Goal: Check status: Check status

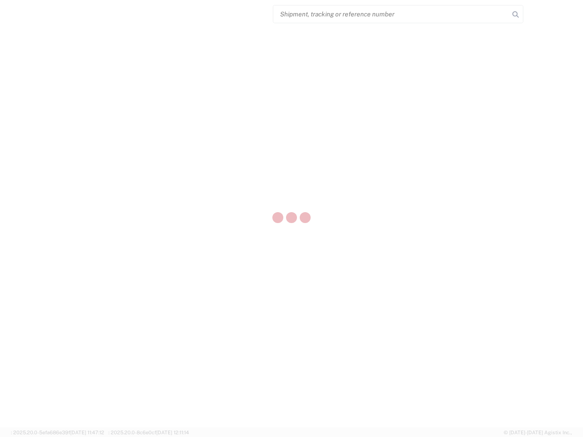
select select "US"
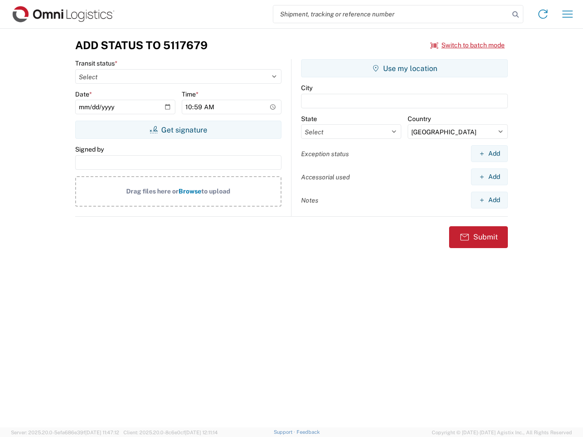
click at [391, 14] on input "search" at bounding box center [391, 13] width 236 height 17
click at [515, 15] on icon at bounding box center [515, 14] width 13 height 13
click at [543, 14] on icon at bounding box center [542, 14] width 15 height 15
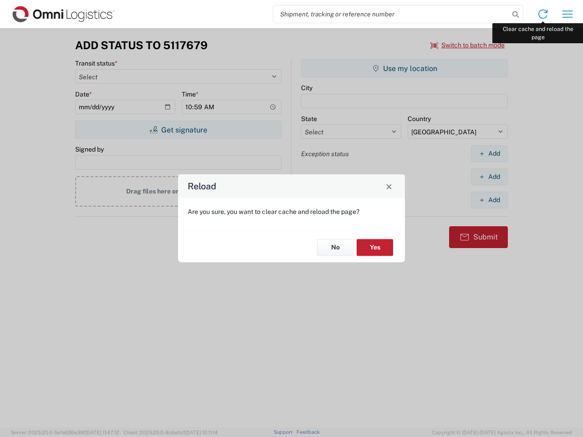
click at [567, 14] on div "Reload Are you sure, you want to clear cache and reload the page? No Yes" at bounding box center [291, 218] width 583 height 437
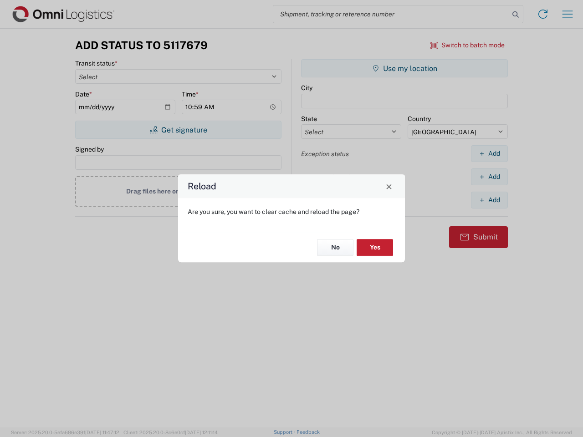
click at [468, 45] on div "Reload Are you sure, you want to clear cache and reload the page? No Yes" at bounding box center [291, 218] width 583 height 437
click at [178, 130] on div "Reload Are you sure, you want to clear cache and reload the page? No Yes" at bounding box center [291, 218] width 583 height 437
click at [404, 68] on div "Reload Are you sure, you want to clear cache and reload the page? No Yes" at bounding box center [291, 218] width 583 height 437
click at [489, 153] on div "Reload Are you sure, you want to clear cache and reload the page? No Yes" at bounding box center [291, 218] width 583 height 437
click at [489, 177] on div "Reload Are you sure, you want to clear cache and reload the page? No Yes" at bounding box center [291, 218] width 583 height 437
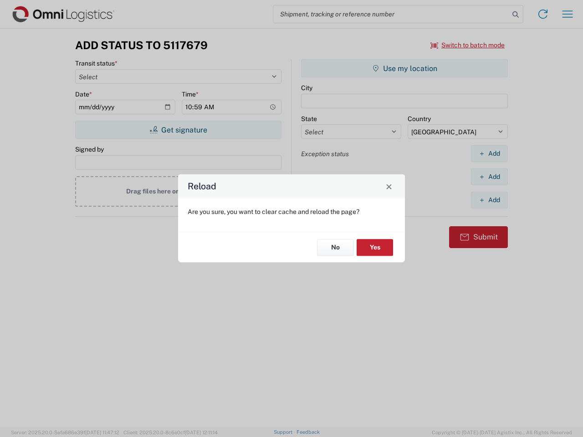
click at [489, 200] on div "Reload Are you sure, you want to clear cache and reload the page? No Yes" at bounding box center [291, 218] width 583 height 437
